Goal: Task Accomplishment & Management: Manage account settings

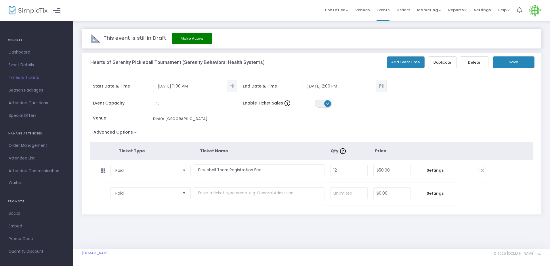
click at [33, 77] on span "Times & Tickets" at bounding box center [37, 77] width 56 height 7
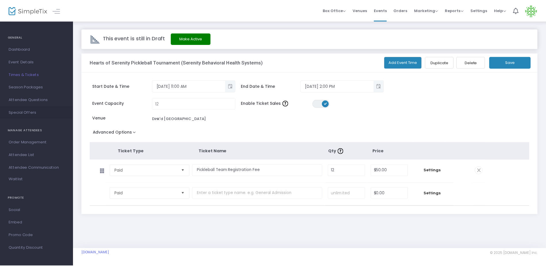
scroll to position [4, 0]
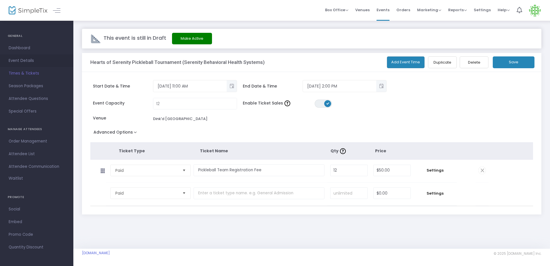
click at [26, 62] on span "Event Details" at bounding box center [37, 60] width 56 height 7
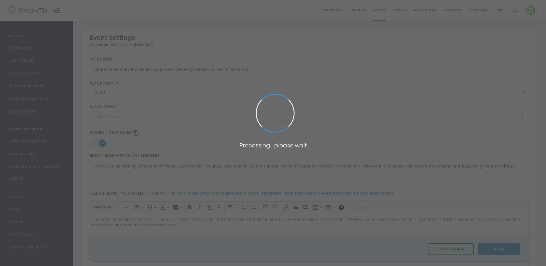
type input "Dink'd [GEOGRAPHIC_DATA]"
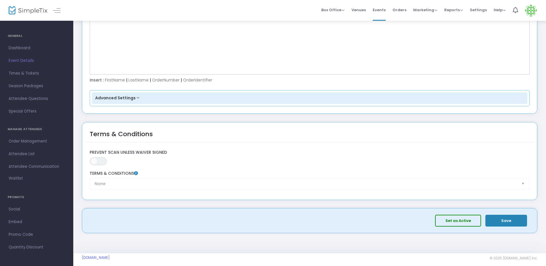
scroll to position [818, 0]
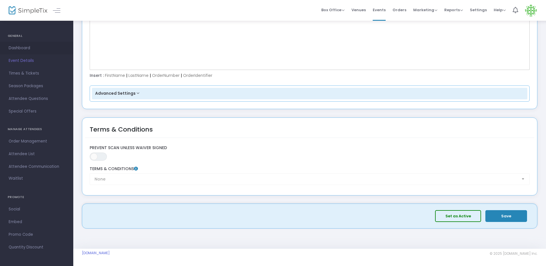
click at [24, 47] on span "Dashboard" at bounding box center [37, 47] width 56 height 7
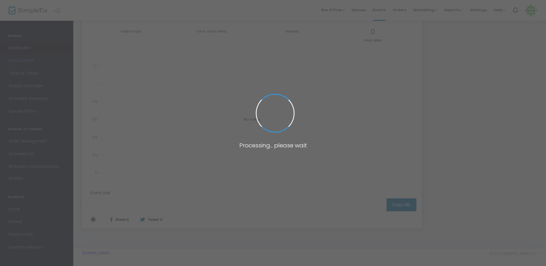
type input "https://www.simpletix.com/e/hearts-of-serenity-pickleball-tournament-s-tickets-…"
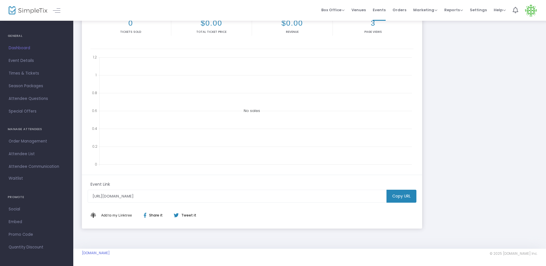
click at [10, 37] on h4 "GENERAL" at bounding box center [37, 35] width 58 height 11
click at [22, 62] on span "Event Details" at bounding box center [37, 60] width 56 height 7
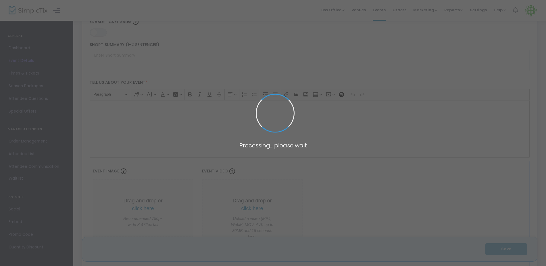
scroll to position [818, 0]
type input "Hearts of Serenity Pickleball Tournament (Serenity Behavioral Health Systems)"
type textarea "Join us for an exciting afternoon of friendly competition, laughter, and commun…"
type input "Register Now"
type input "Dink'd [GEOGRAPHIC_DATA]"
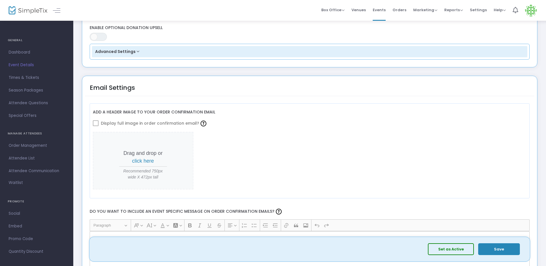
scroll to position [588, 0]
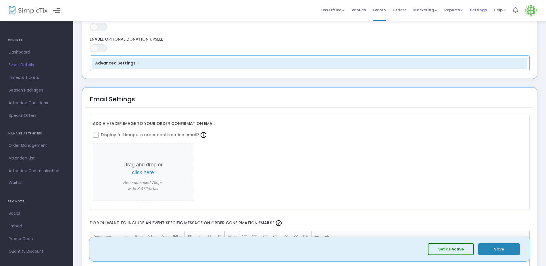
click at [478, 11] on span "Settings" at bounding box center [478, 10] width 17 height 15
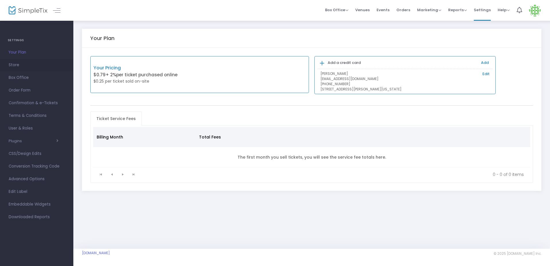
click at [14, 65] on span "Store" at bounding box center [37, 64] width 56 height 7
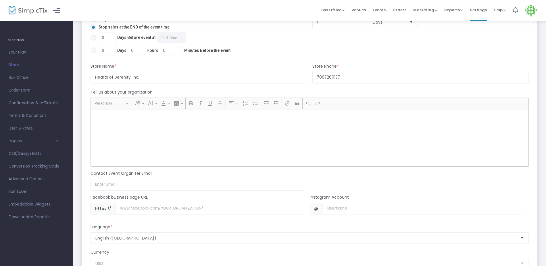
scroll to position [348, 0]
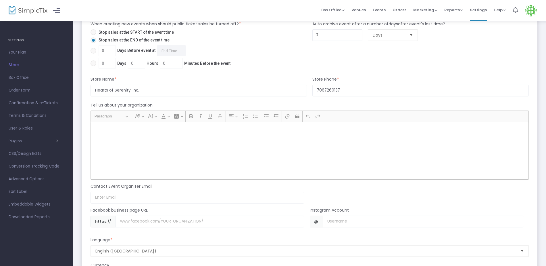
click at [165, 135] on div "Rich Text Editor, main" at bounding box center [310, 150] width 438 height 57
click at [145, 129] on p "Rich Text Editor, main" at bounding box center [309, 129] width 433 height 6
click at [105, 130] on p "Rich Text Editor, main" at bounding box center [309, 129] width 433 height 6
click at [99, 128] on p "Rich Text Editor, main" at bounding box center [309, 129] width 433 height 6
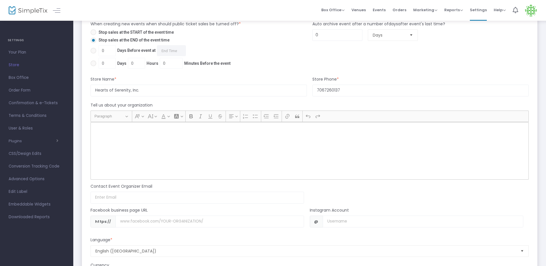
click at [104, 124] on div "Rich Text Editor, main" at bounding box center [310, 150] width 438 height 57
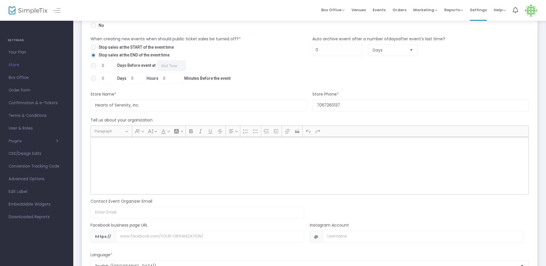
scroll to position [319, 0]
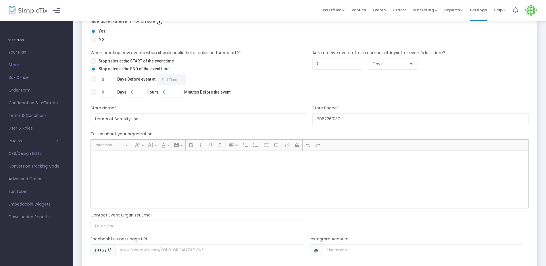
click at [107, 159] on p "Rich Text Editor, main" at bounding box center [309, 157] width 433 height 6
click at [120, 134] on m-panel-subtitle "Tell us about your organization" at bounding box center [122, 134] width 62 height 6
click at [363, 137] on div "Tell us about your organization" at bounding box center [310, 135] width 444 height 8
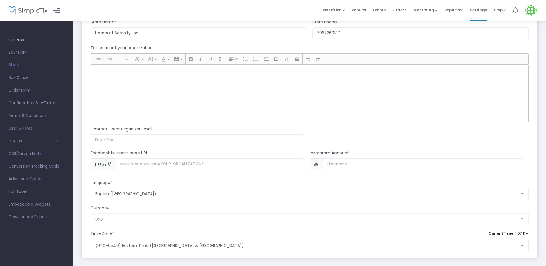
scroll to position [405, 0]
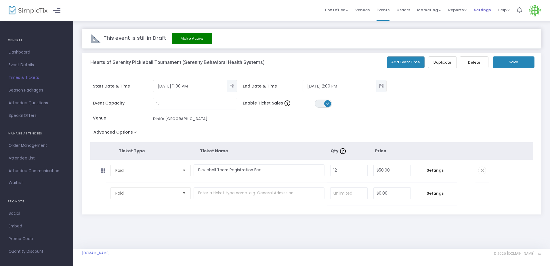
click at [480, 8] on span "Settings" at bounding box center [481, 10] width 17 height 15
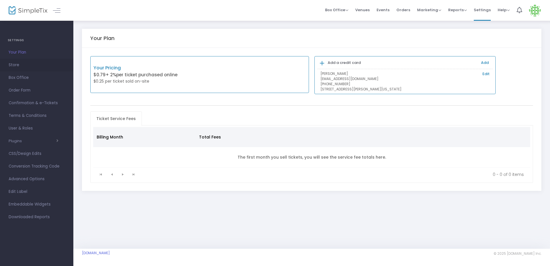
click at [17, 66] on span "Store" at bounding box center [37, 64] width 56 height 7
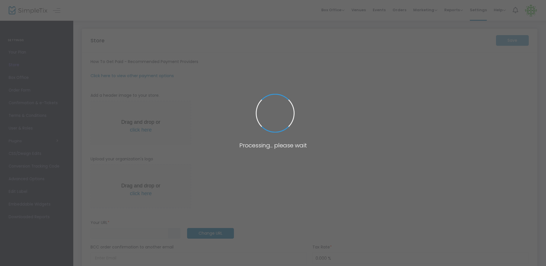
type input "[URL]"
radio input "true"
radio input "false"
radio input "true"
type input "Hearts of Serenity, Inc."
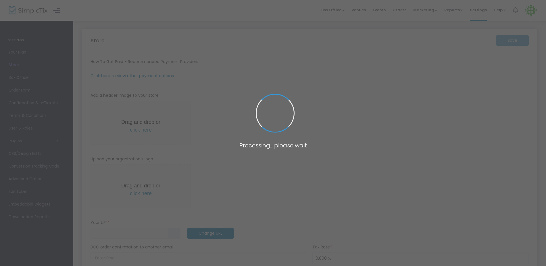
type input "7067260137"
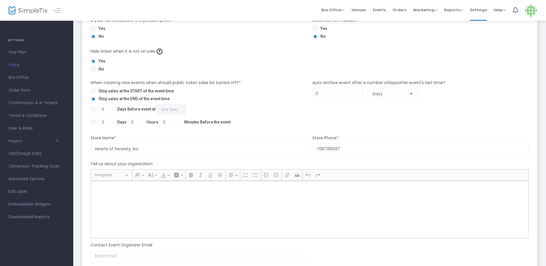
scroll to position [374, 0]
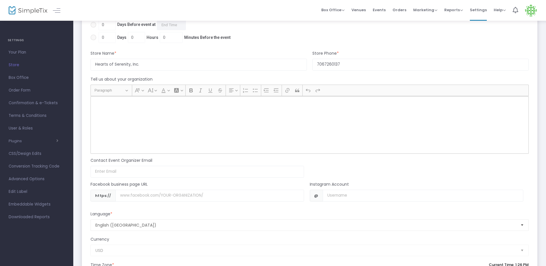
click at [102, 101] on p "Rich Text Editor, main" at bounding box center [309, 103] width 433 height 6
click at [101, 101] on p "Rich Text Editor, main" at bounding box center [309, 103] width 433 height 6
click at [100, 102] on p "Rich Text Editor, main" at bounding box center [309, 103] width 433 height 6
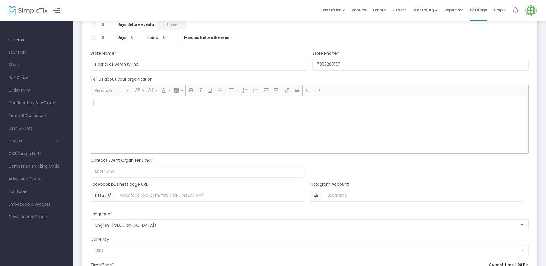
click at [100, 102] on p "Rich Text Editor, main" at bounding box center [309, 103] width 433 height 6
drag, startPoint x: 545, startPoint y: 0, endPoint x: 358, endPoint y: 22, distance: 189.0
click at [358, 22] on div "Auto archive event after a number of days after event's last time? 0 Days" at bounding box center [421, 20] width 222 height 50
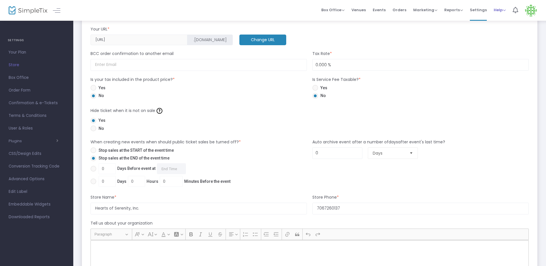
click at [499, 12] on span "Help" at bounding box center [500, 9] width 12 height 5
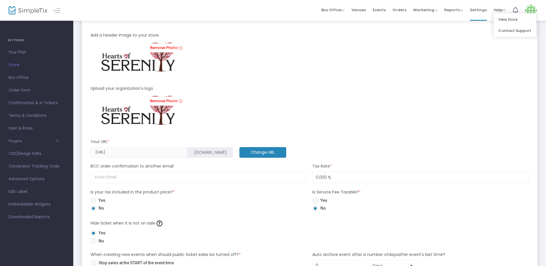
scroll to position [115, 0]
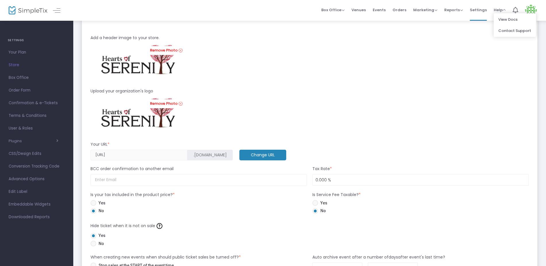
click at [64, 9] on span at bounding box center [59, 9] width 10 height 5
click at [55, 10] on link at bounding box center [56, 10] width 7 height 7
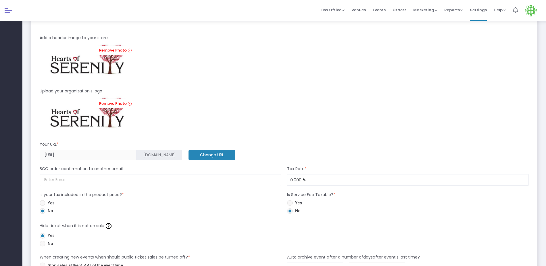
click at [5, 9] on link at bounding box center [8, 10] width 7 height 7
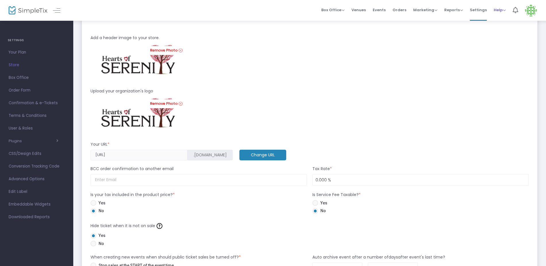
click at [504, 12] on span "Help" at bounding box center [500, 9] width 12 height 5
click at [518, 11] on icon at bounding box center [515, 10] width 5 height 6
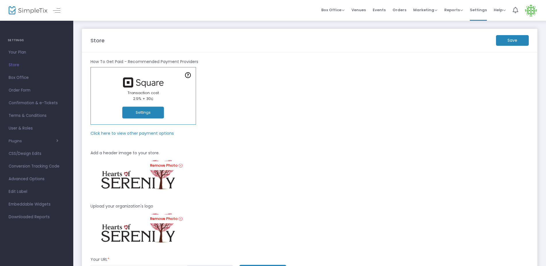
click at [534, 10] on img at bounding box center [531, 11] width 12 height 12
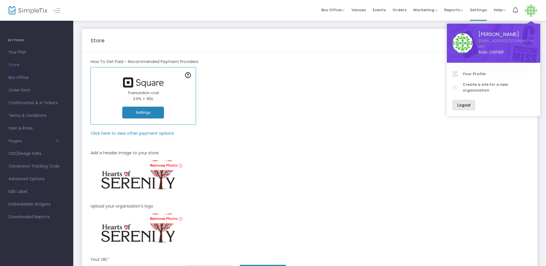
click at [461, 103] on span "Logout" at bounding box center [463, 105] width 13 height 5
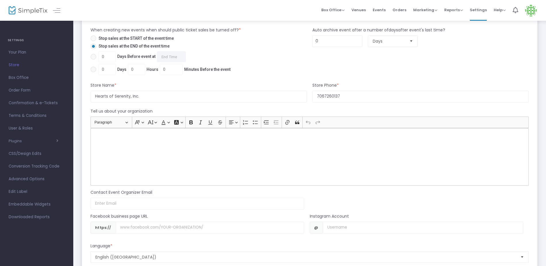
scroll to position [374, 0]
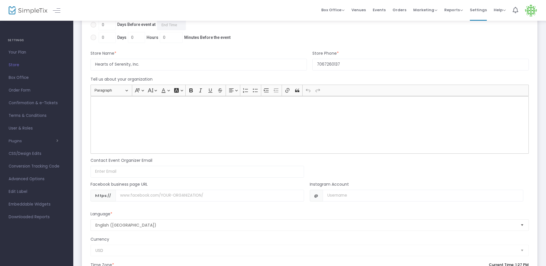
click at [119, 102] on p "Rich Text Editor, main" at bounding box center [309, 103] width 433 height 6
click at [195, 104] on p "Rich Text Editor, main" at bounding box center [309, 103] width 433 height 6
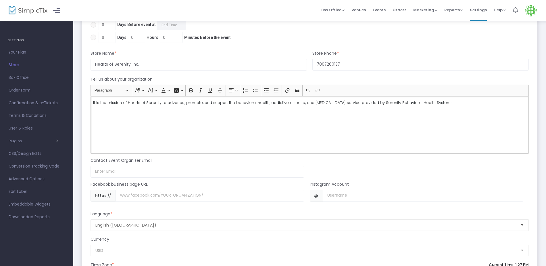
click at [368, 102] on p "It is the mission of Hearts of Serenity to advance, promote, and support the be…" at bounding box center [309, 103] width 433 height 6
drag, startPoint x: 465, startPoint y: 102, endPoint x: 93, endPoint y: 92, distance: 371.5
click at [93, 92] on ckeditor "Heading Paragraph Paragraph Heading 1 Heading 2 Heading 3 Font Family Font Fami…" at bounding box center [310, 119] width 438 height 69
click at [89, 101] on div "Heading Paragraph Paragraph Heading 1 Heading 2 Heading 3 Font Family Font Fami…" at bounding box center [310, 119] width 444 height 69
drag, startPoint x: 91, startPoint y: 99, endPoint x: 95, endPoint y: 99, distance: 3.7
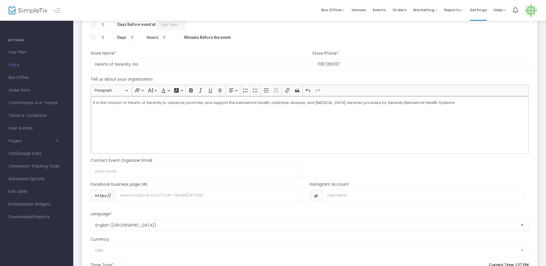
click at [91, 99] on div "It is the mission of Hearts of Serenity to advance, promote, and support the be…" at bounding box center [310, 124] width 438 height 57
drag, startPoint x: 456, startPoint y: 99, endPoint x: 70, endPoint y: 104, distance: 385.8
copy p "The Hearts of Serenity mission is to advance, promote, and support the behavior…"
